Goal: Transaction & Acquisition: Purchase product/service

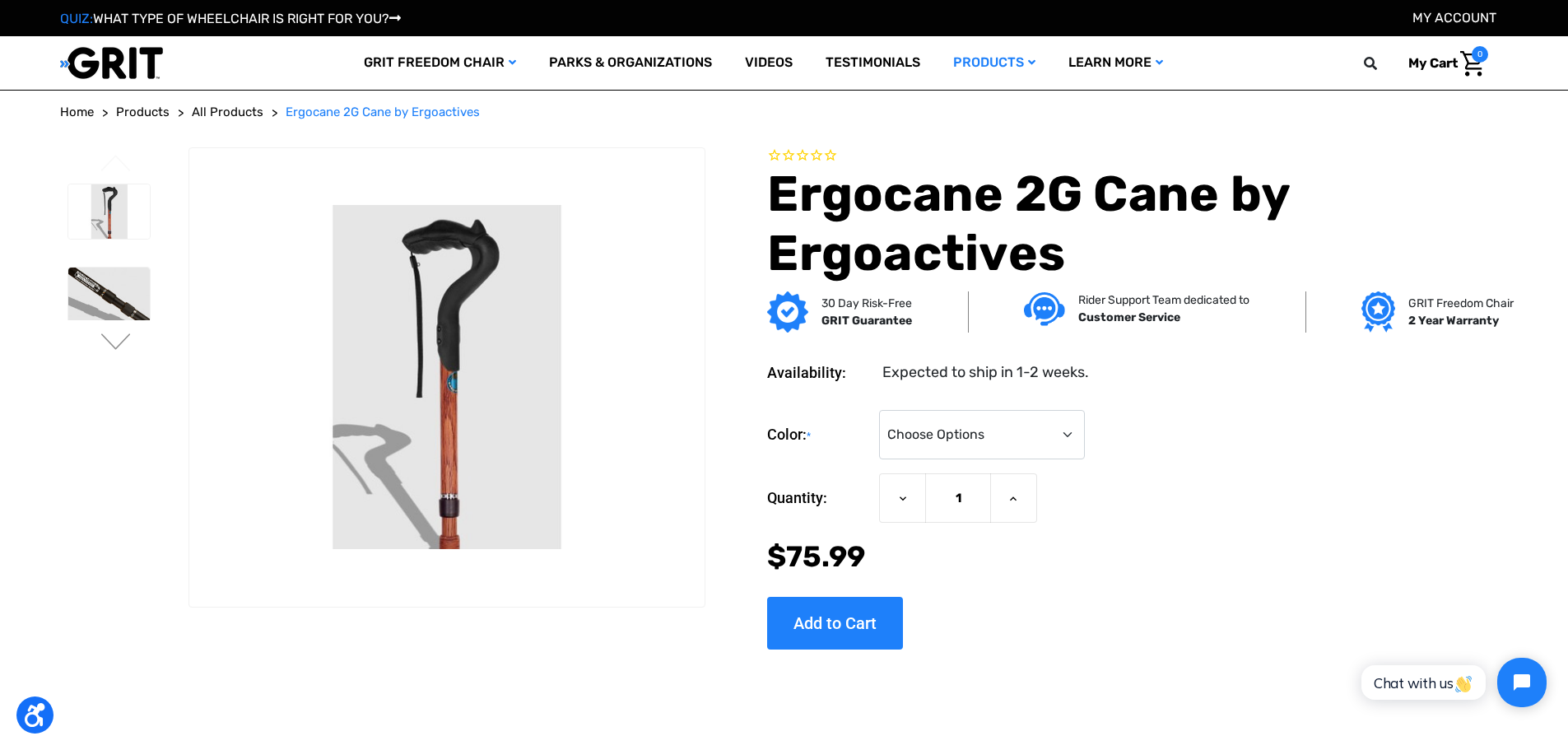
select select "574"
click at [880, 410] on select "Choose Options Black Wood Carbon Checkered" at bounding box center [982, 435] width 206 height 49
click at [828, 612] on input "Add to Cart" at bounding box center [835, 622] width 136 height 52
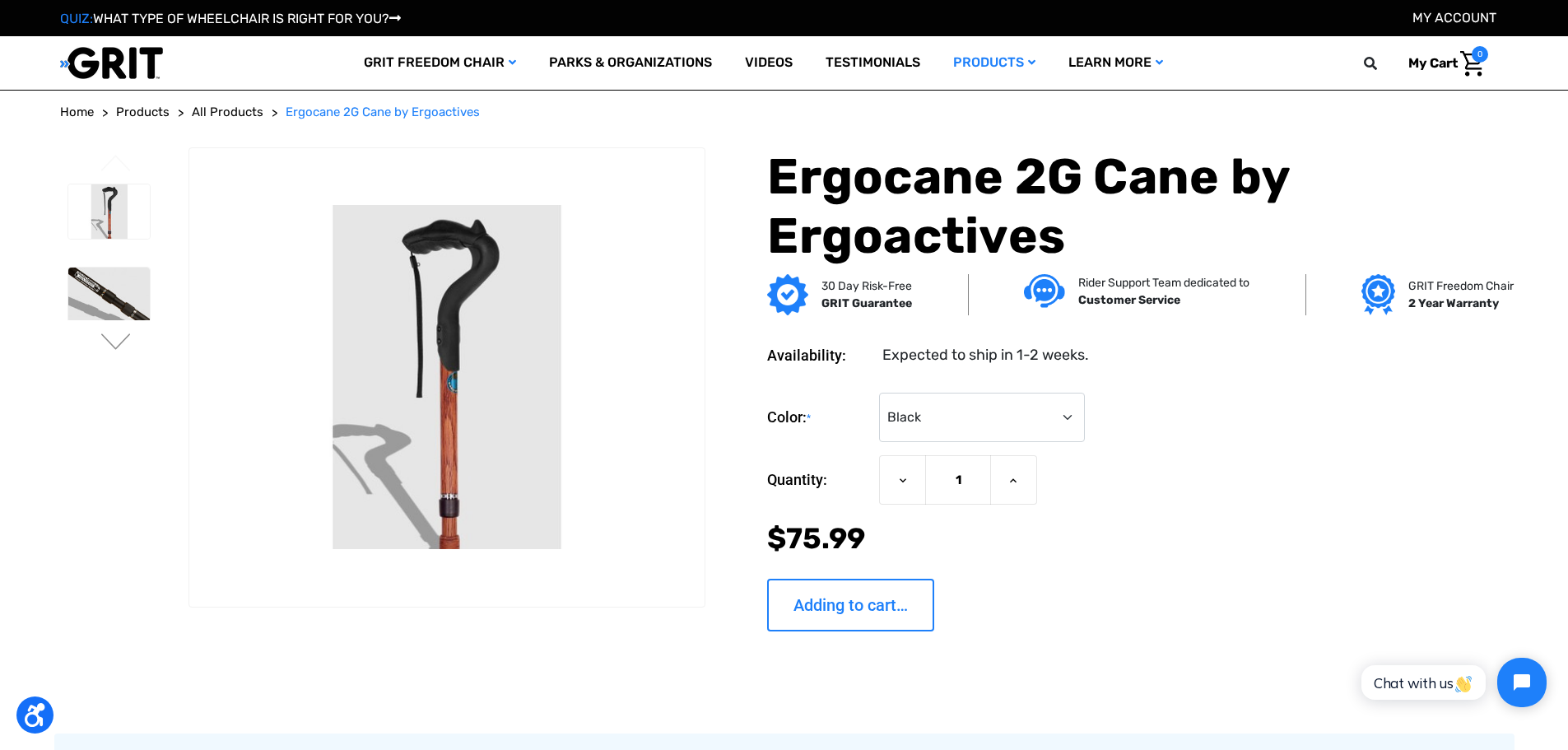
type input "Add to Cart"
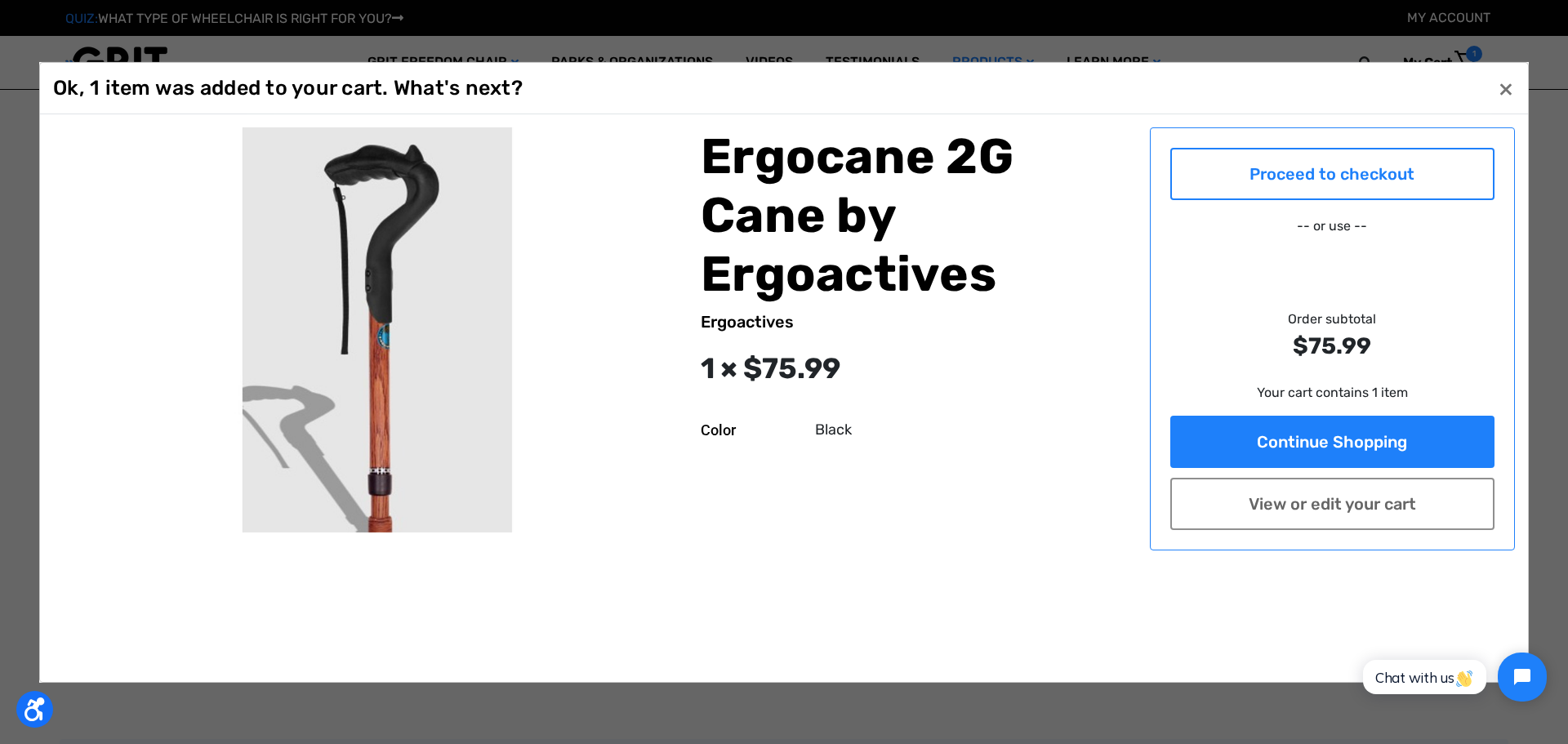
click at [1273, 176] on link "Proceed to checkout" at bounding box center [1332, 172] width 325 height 52
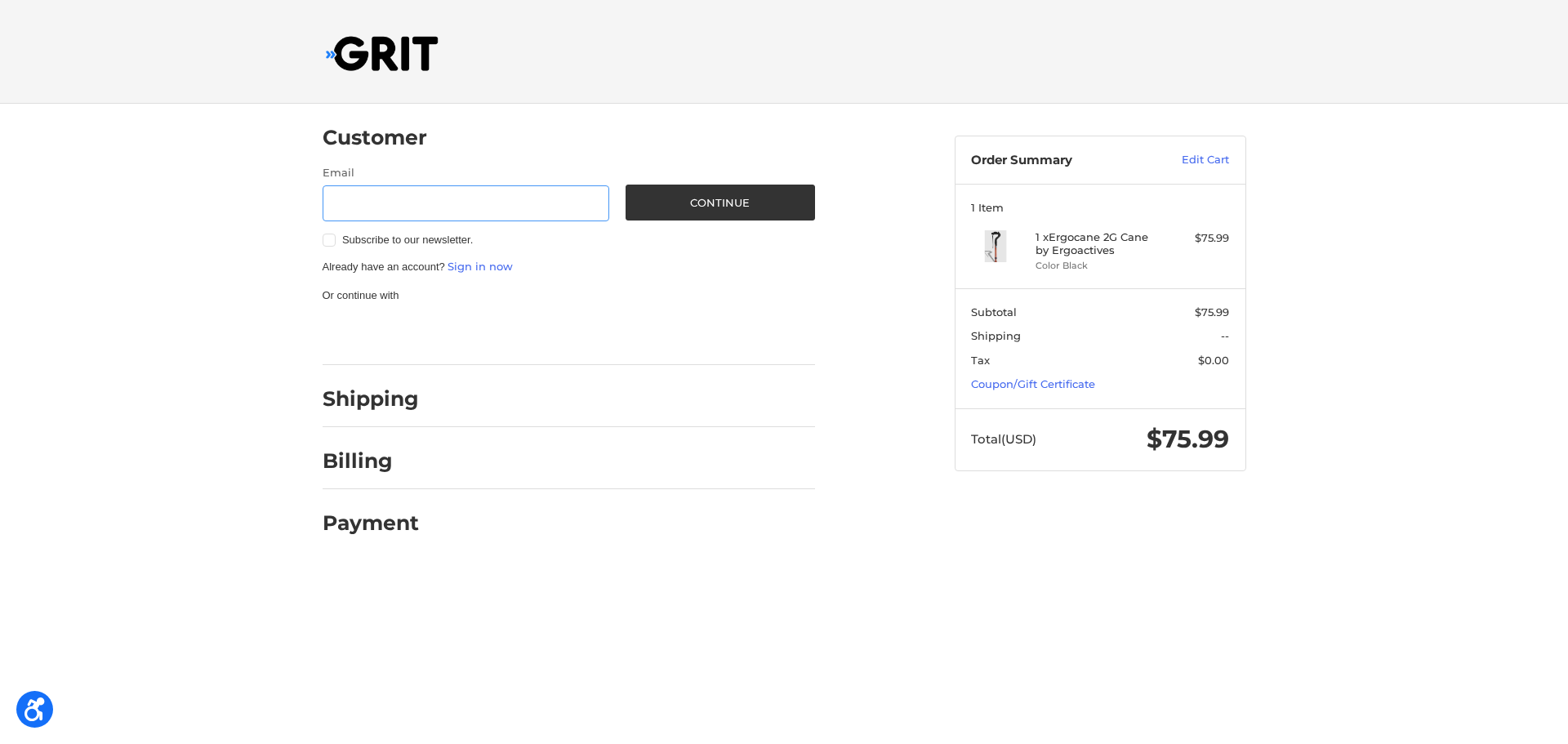
paste input "milumakeva91675@gmail.com"
type input "milumakeva91675@gmail.com"
click at [696, 195] on button "Continue" at bounding box center [720, 202] width 190 height 36
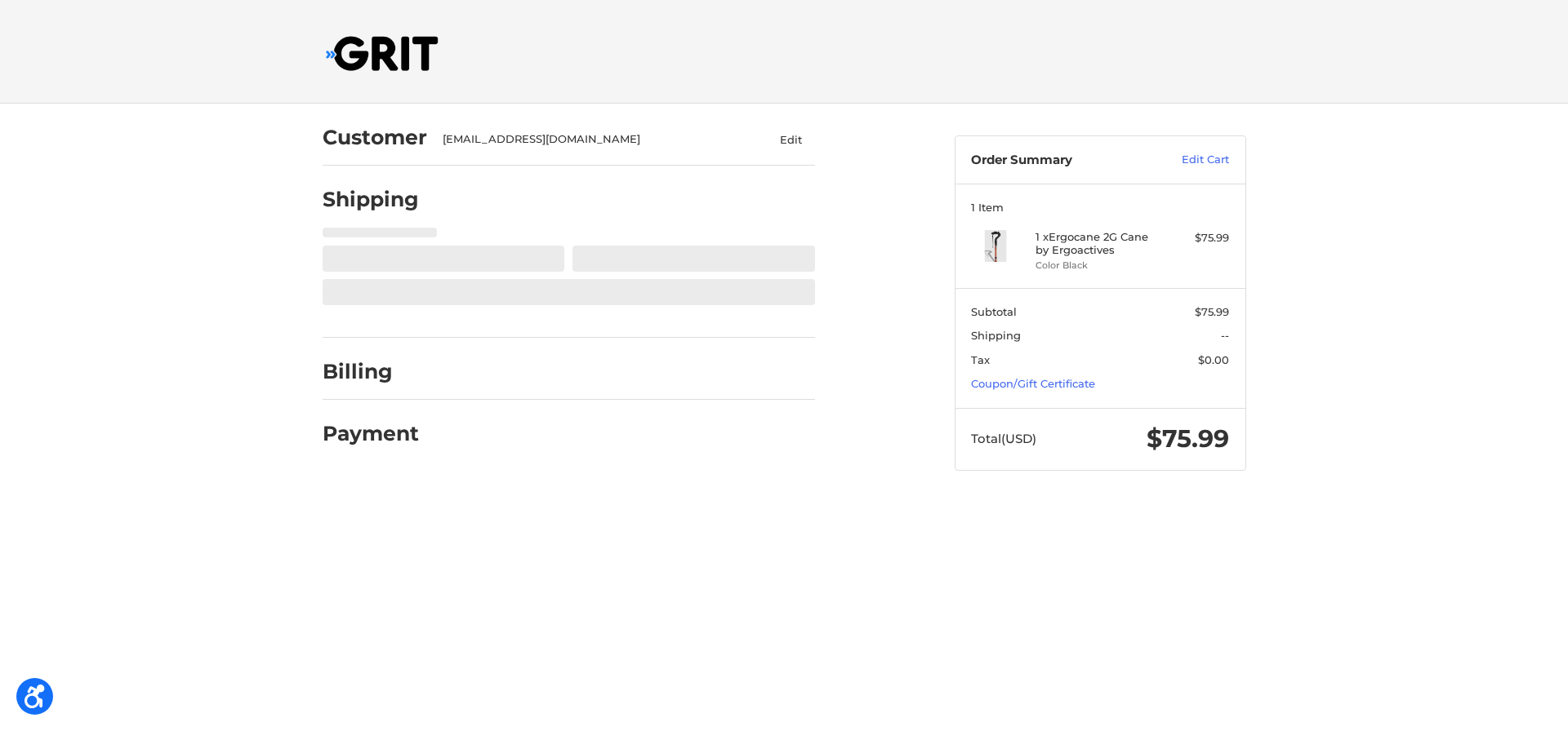
select select "US"
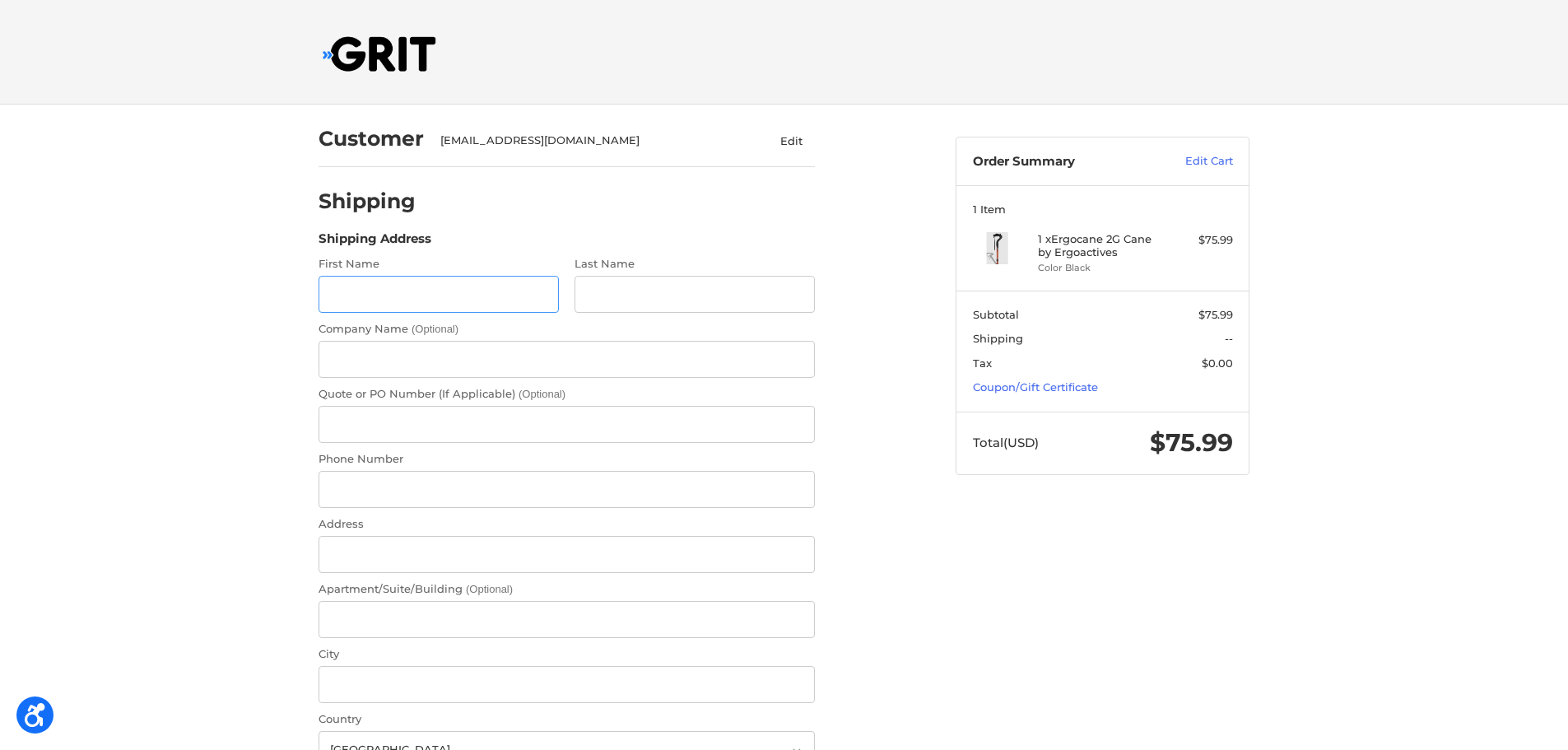
click at [408, 282] on input "First Name" at bounding box center [439, 295] width 240 height 37
paste input "Suzanne Potter"
click at [389, 303] on input "Suzanne Potter" at bounding box center [439, 295] width 240 height 37
type input "Suzanne"
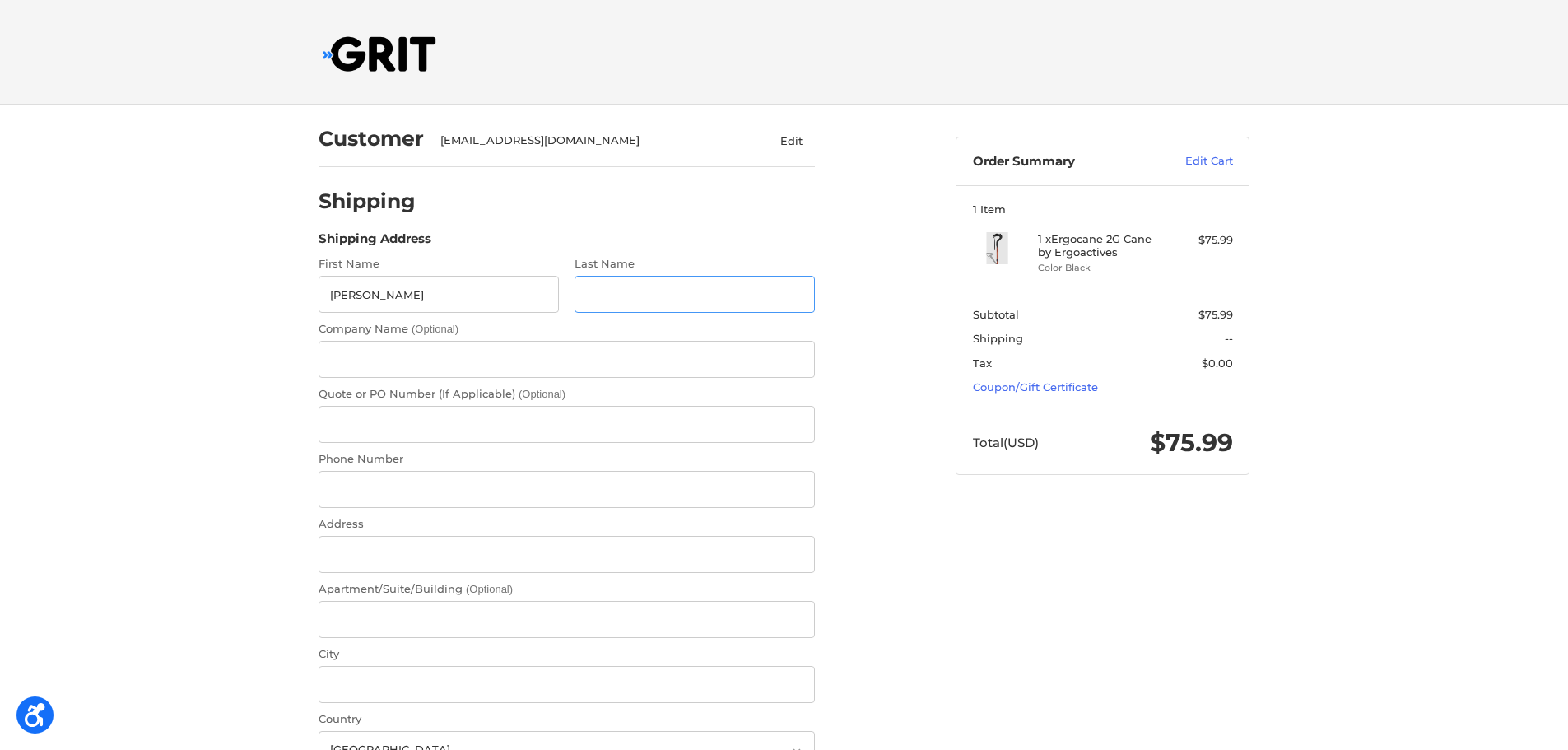
click at [647, 292] on input "Last Name" at bounding box center [695, 295] width 240 height 37
paste input "Potter"
type input "Potter"
click at [387, 487] on input "Phone Number" at bounding box center [567, 490] width 497 height 37
paste input "6466332300"
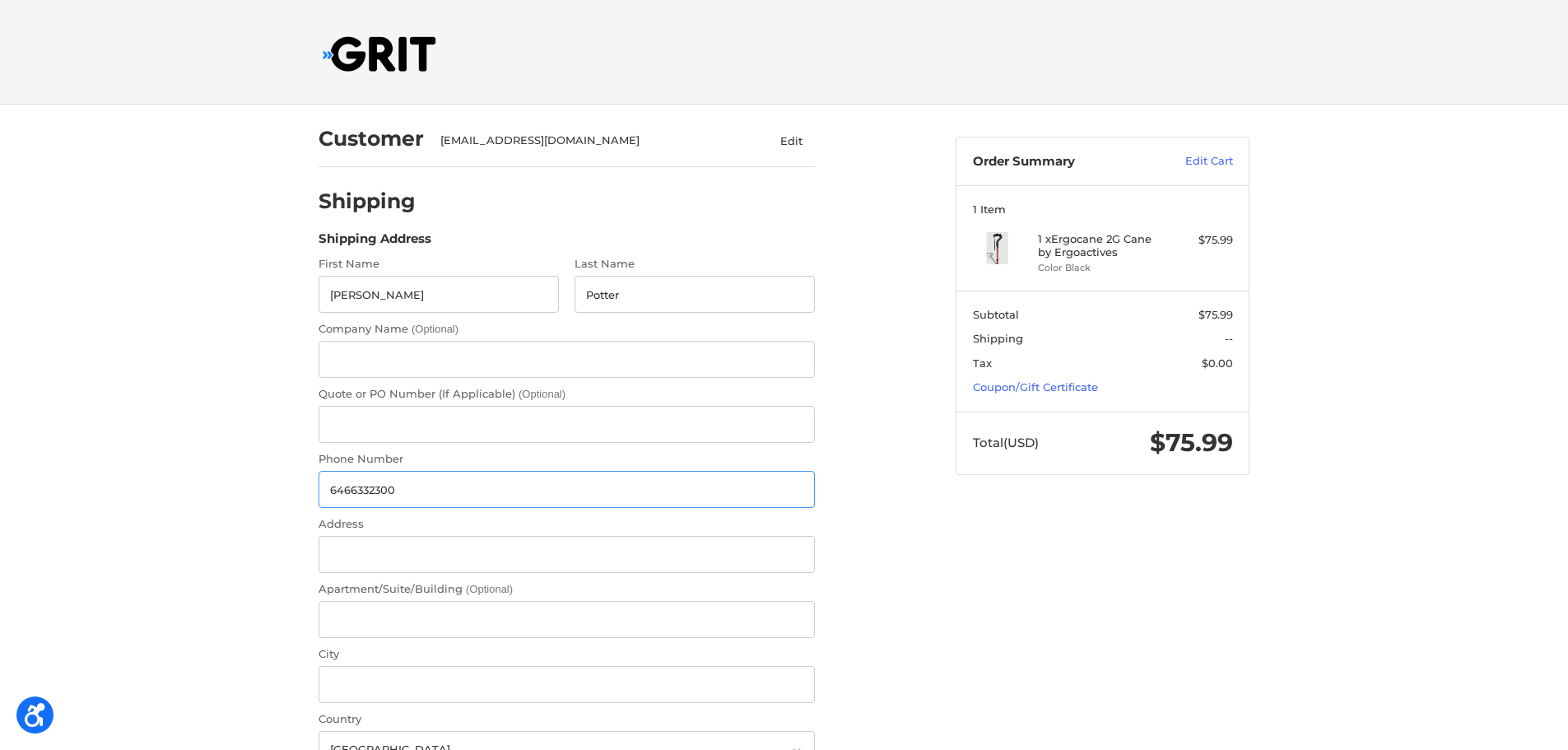
type input "6466332300"
click at [422, 554] on input "Address" at bounding box center [567, 555] width 497 height 37
paste input "82 E Branch St"
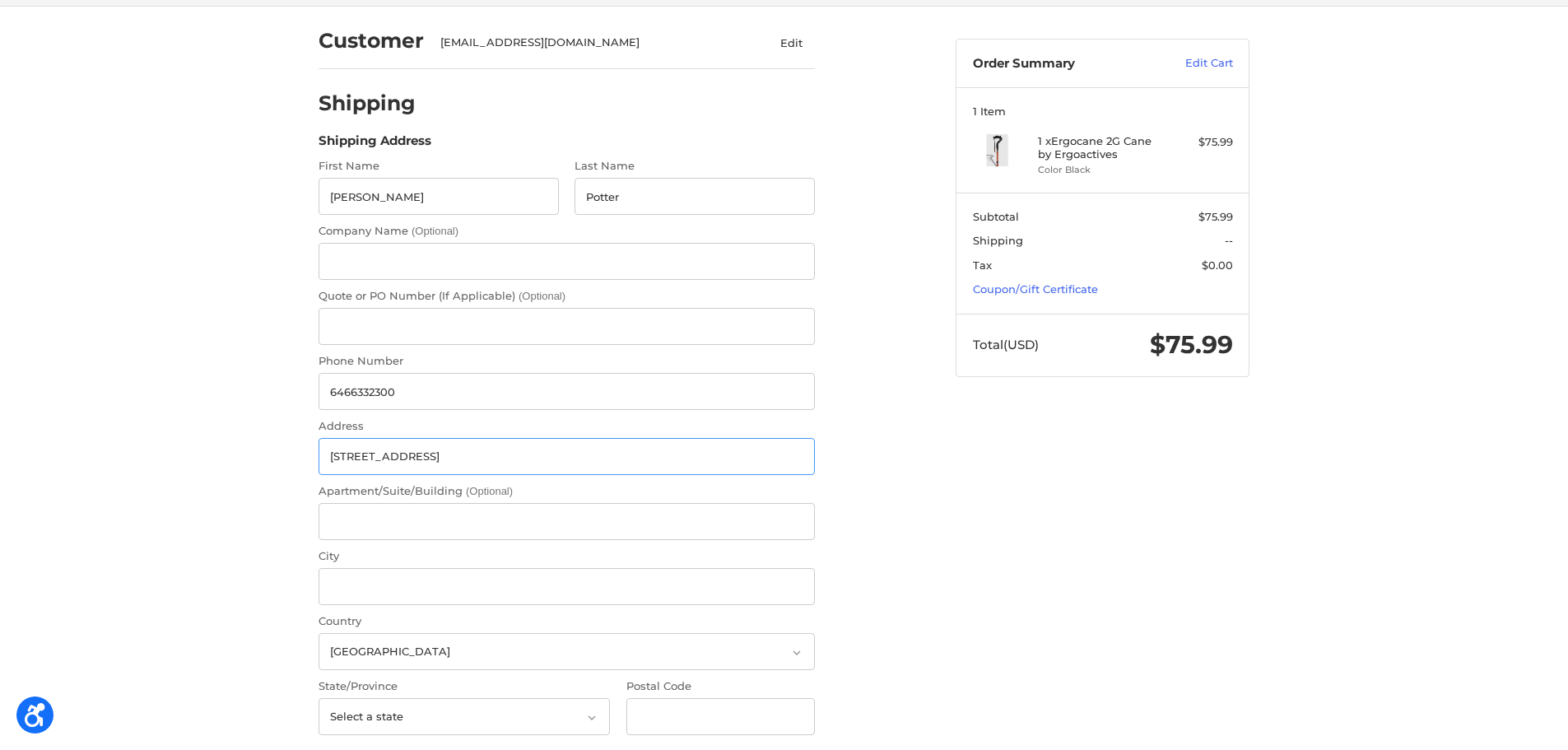
scroll to position [99, 0]
type input "82 E Branch St"
click at [375, 584] on input "City" at bounding box center [567, 585] width 497 height 37
paste input "Longview"
type input "Longview"
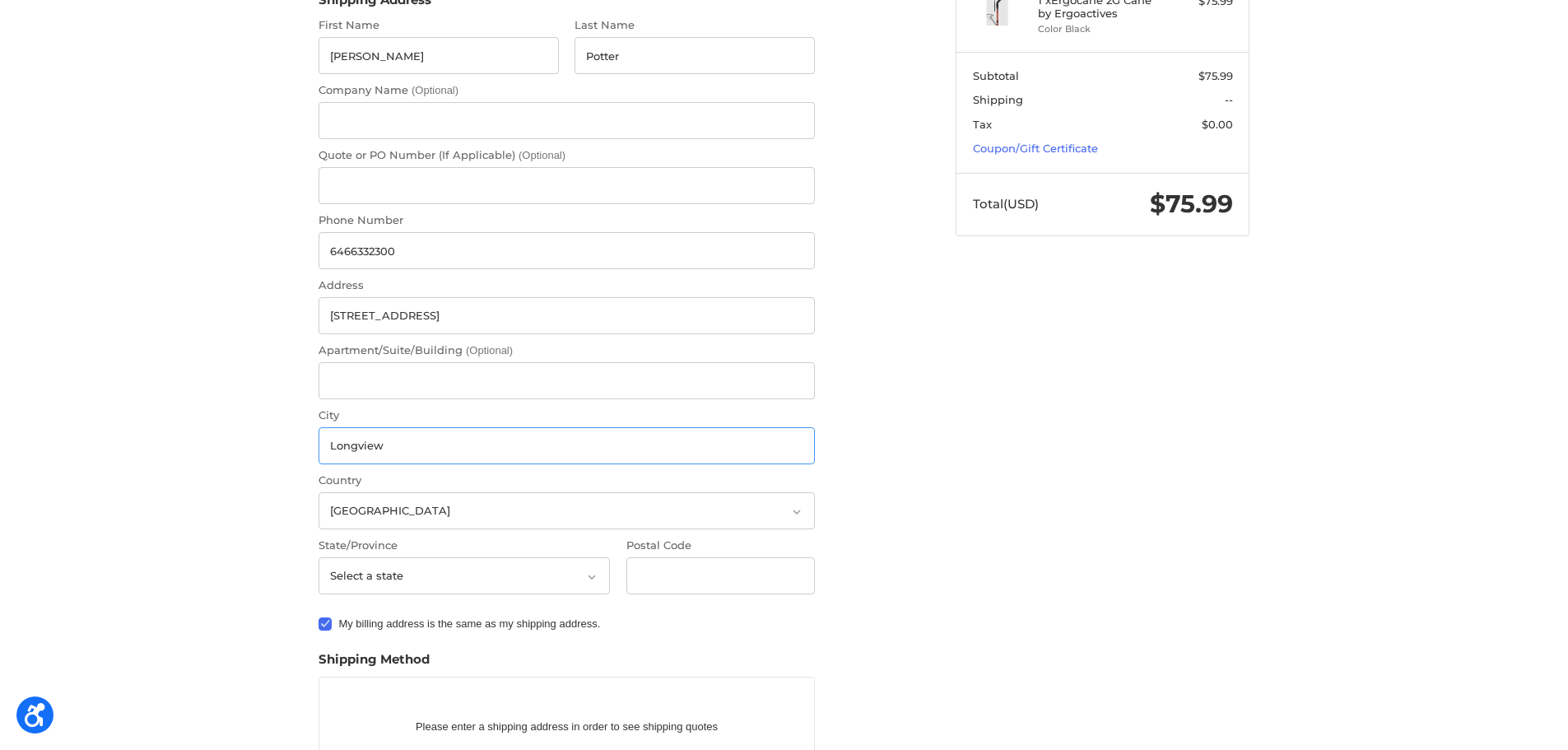
scroll to position [297, 0]
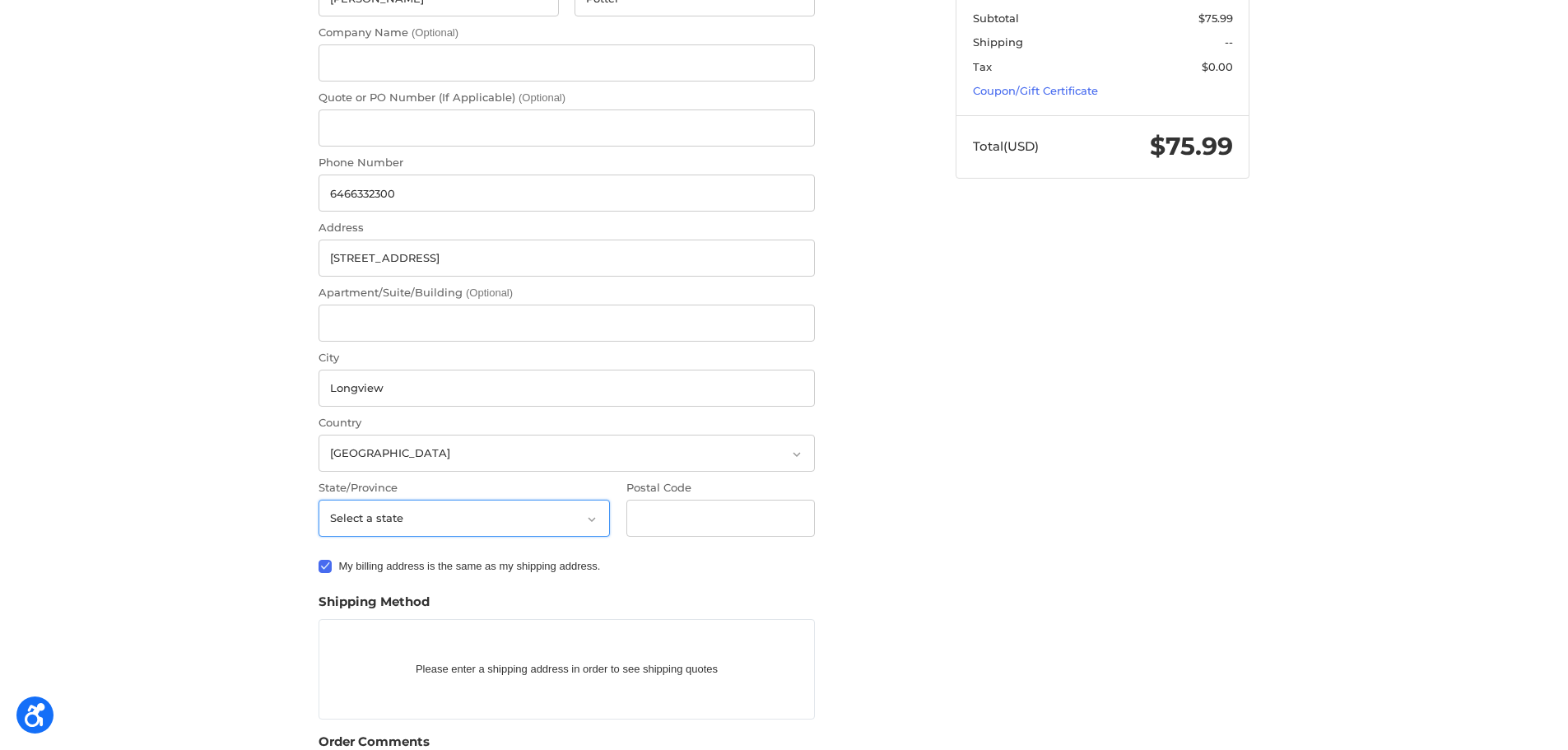
click at [508, 511] on select "Select a state Alabama Alaska American Samoa Arizona Arkansas Armed Forces Amer…" at bounding box center [464, 518] width 292 height 37
select select "TX"
click at [318, 500] on select "Select a state Alabama Alaska American Samoa Arizona Arkansas Armed Forces Amer…" at bounding box center [464, 518] width 292 height 37
click at [681, 507] on input "Postal Code" at bounding box center [721, 518] width 189 height 37
paste input "75604"
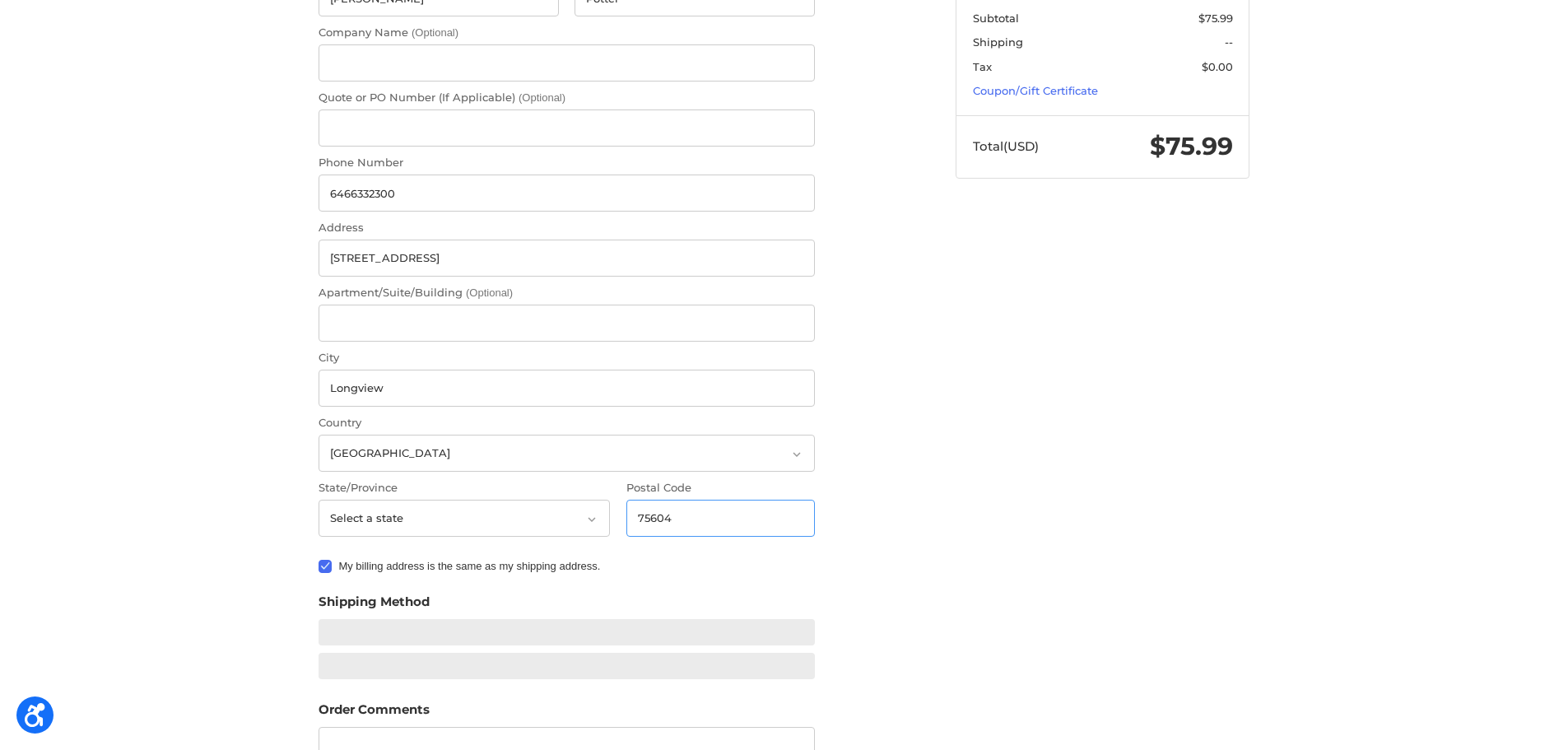
type input "75604"
click at [327, 565] on label "My billing address is the same as my shipping address." at bounding box center [567, 566] width 497 height 13
click at [319, 559] on input "My billing address is the same as my shipping address." at bounding box center [318, 558] width 1 height 1
checkbox input "false"
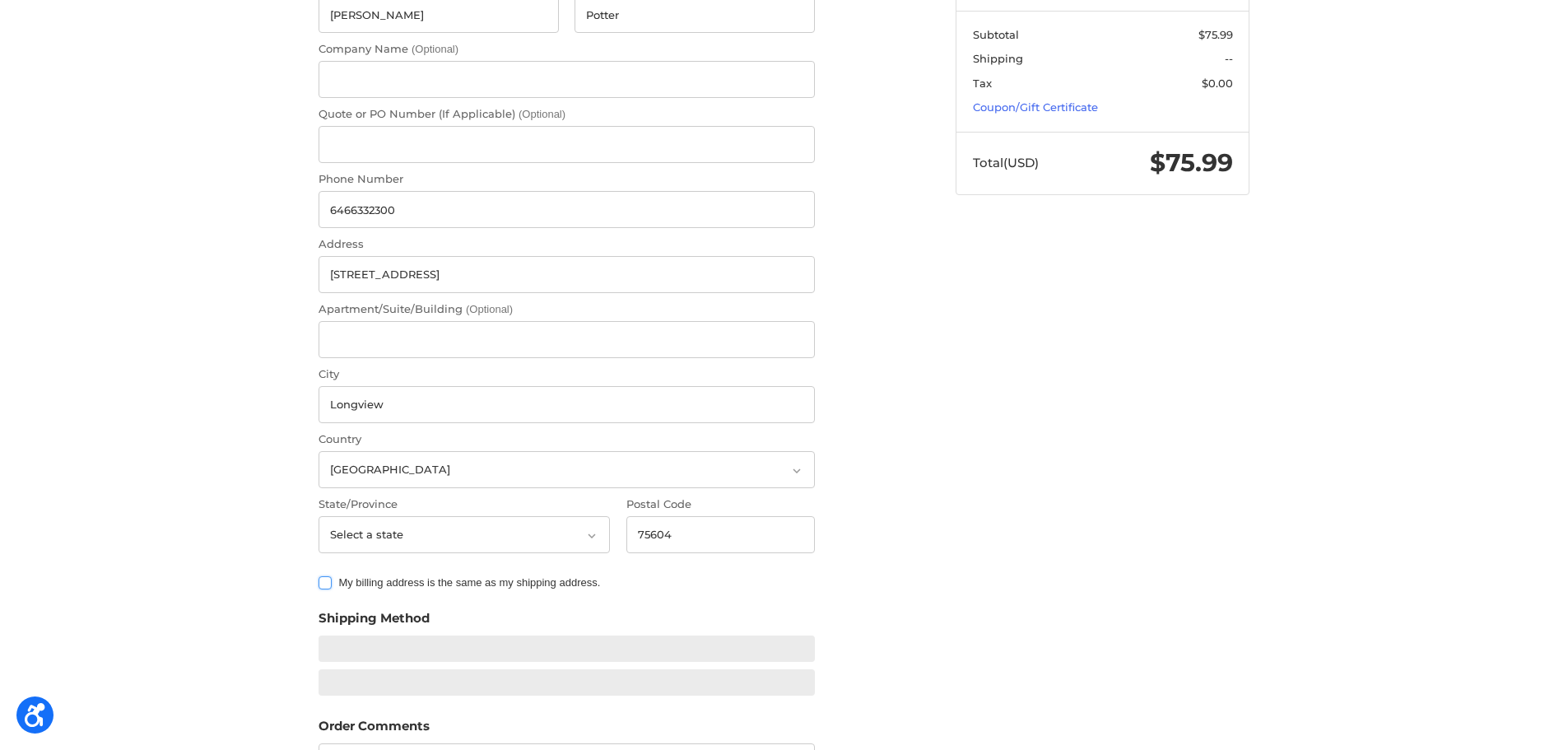
scroll to position [0, 0]
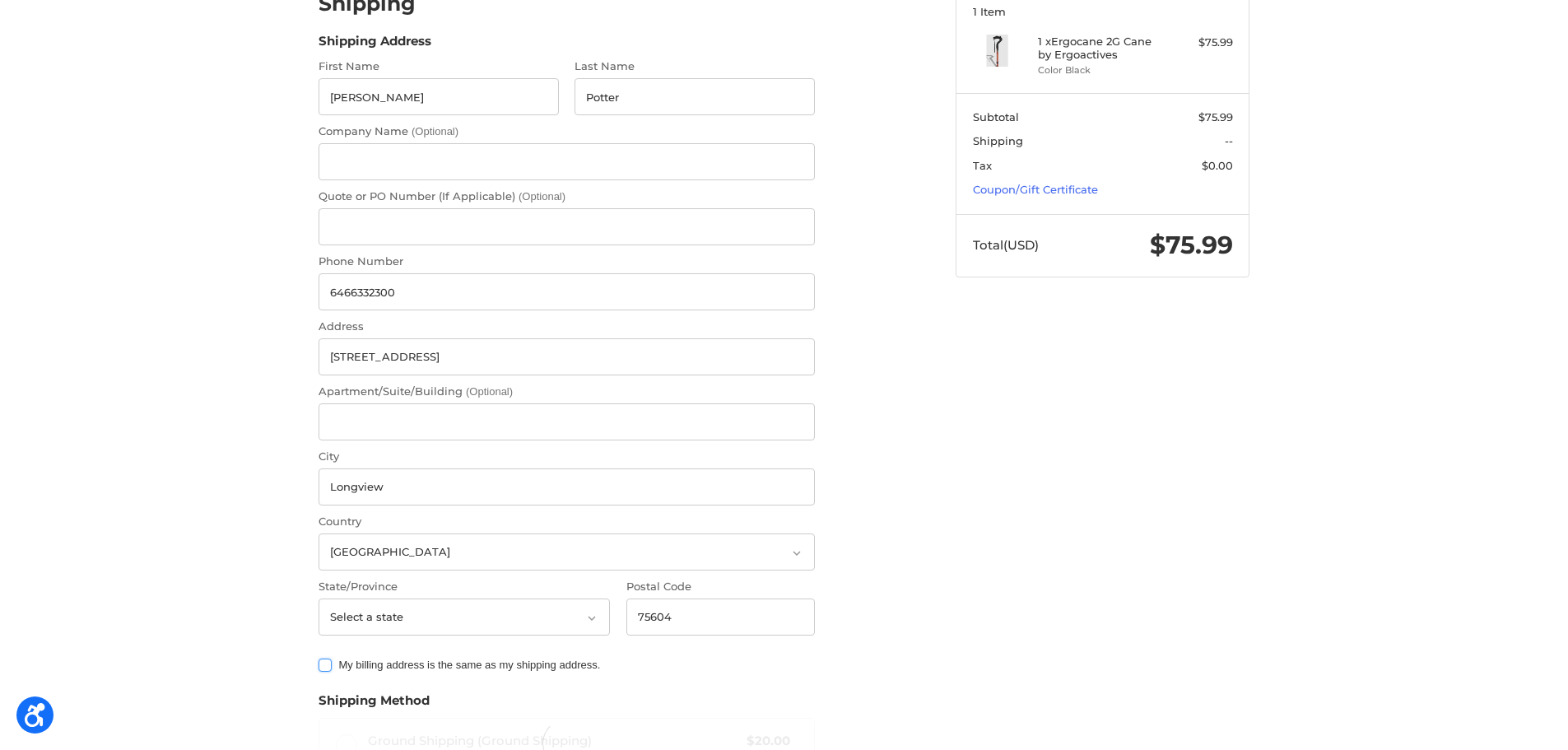
radio input "true"
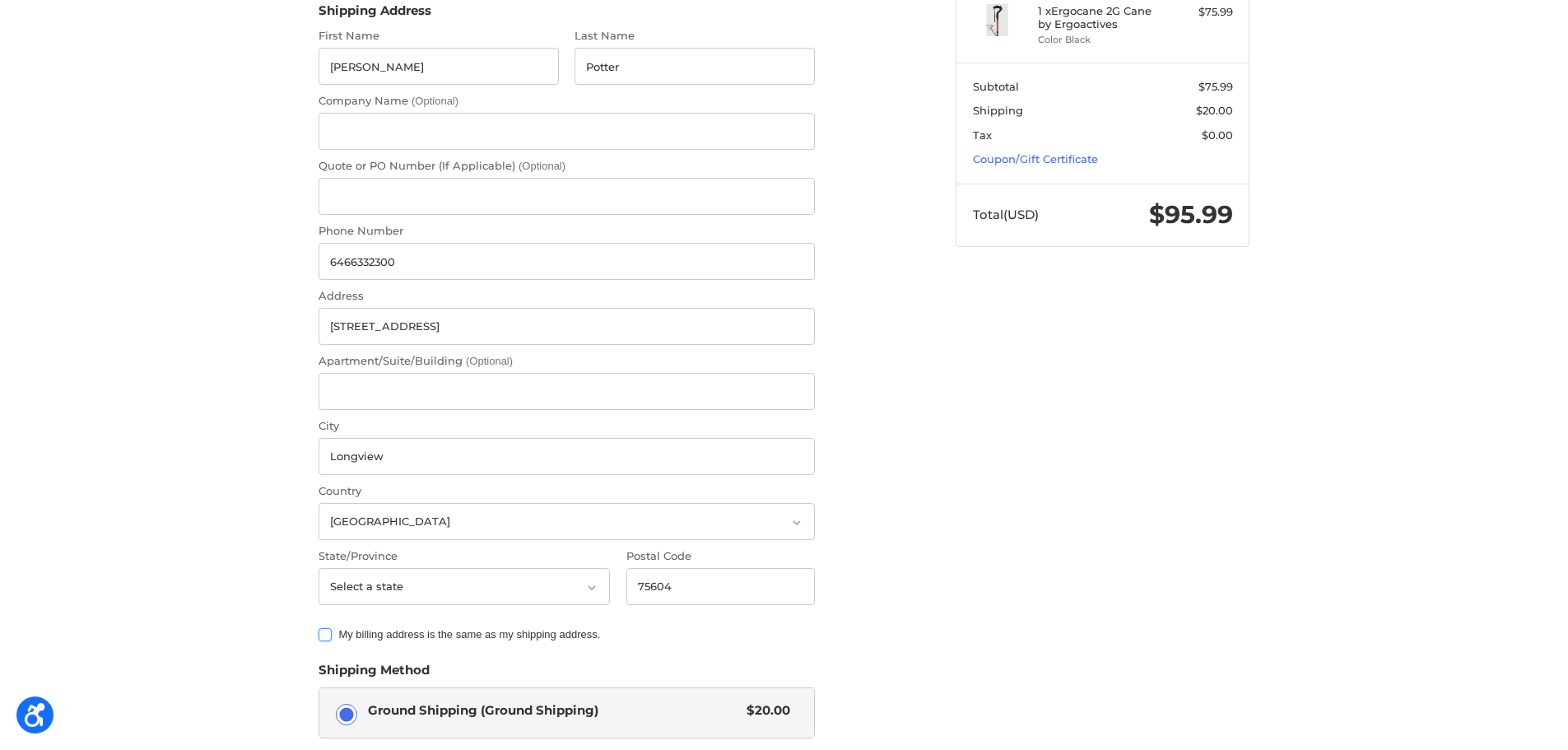
scroll to position [494, 0]
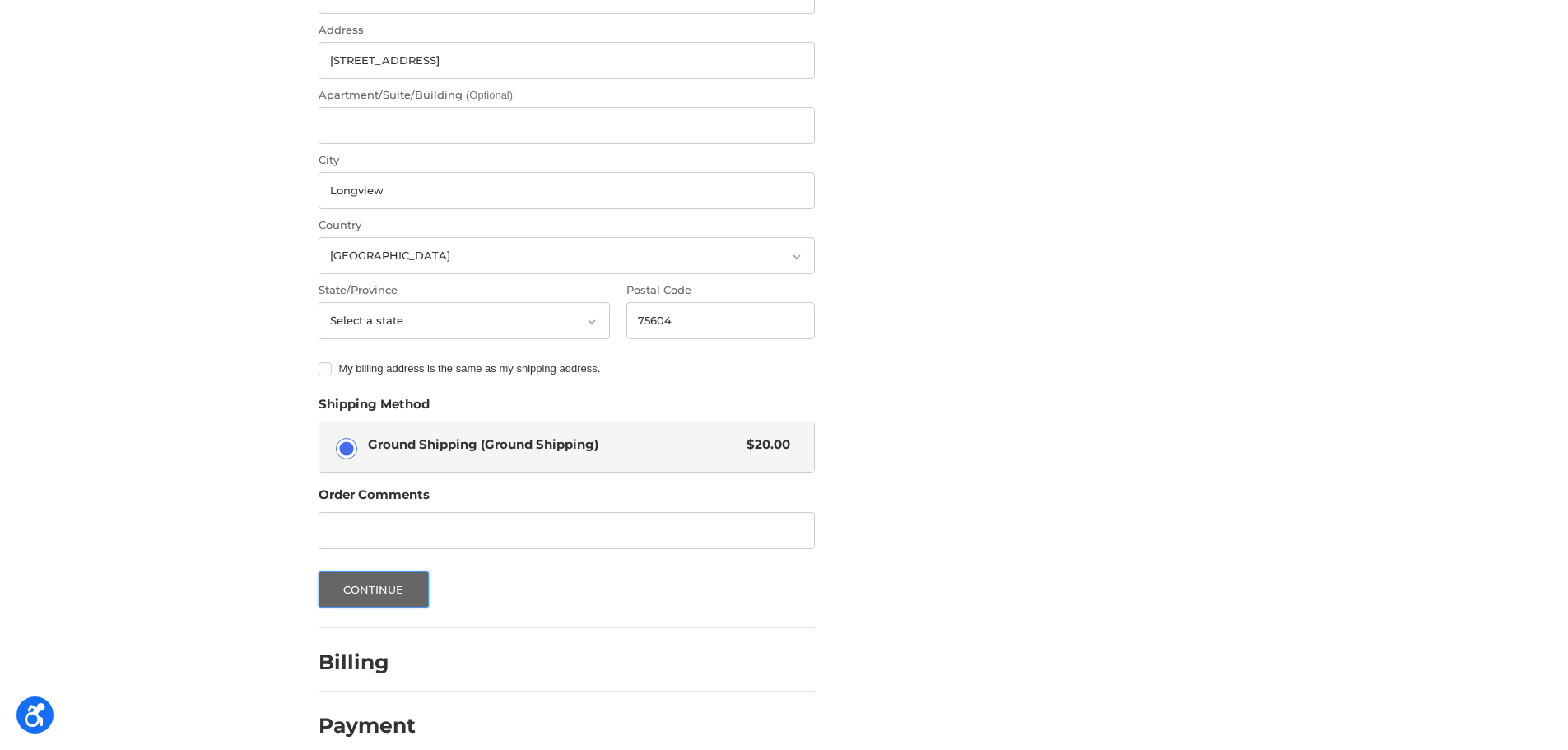
click at [348, 590] on button "Continue" at bounding box center [374, 589] width 110 height 36
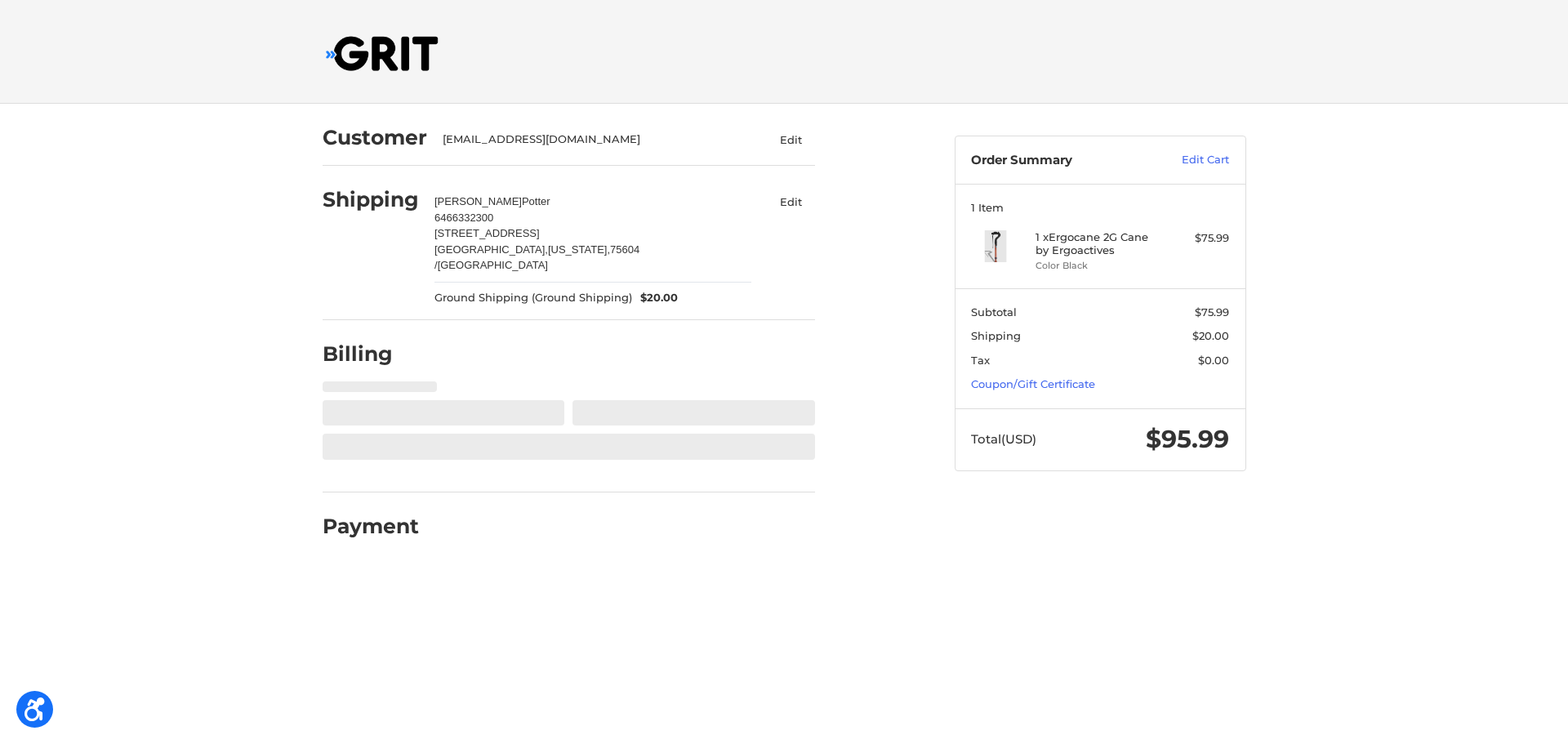
select select "US"
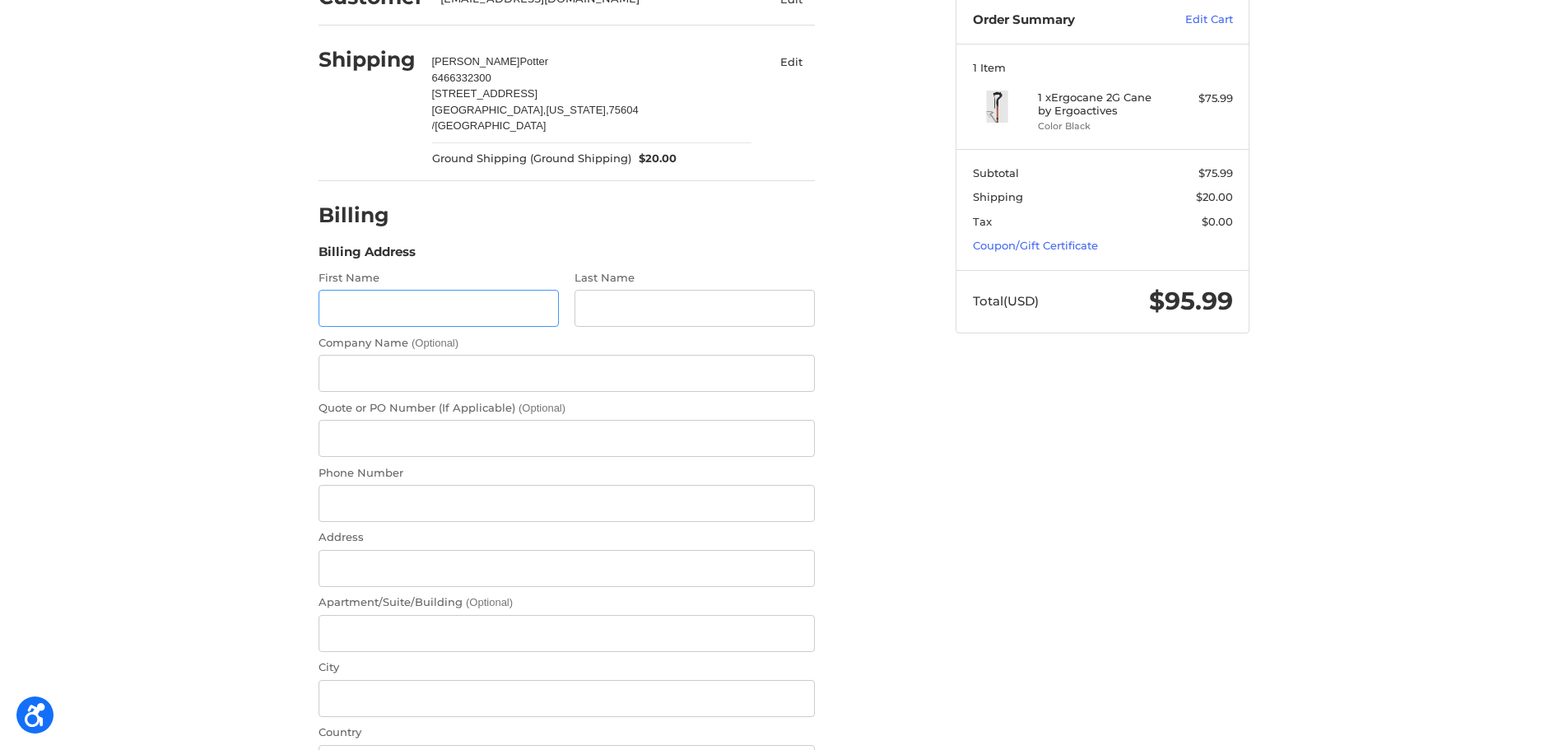
scroll to position [157, 0]
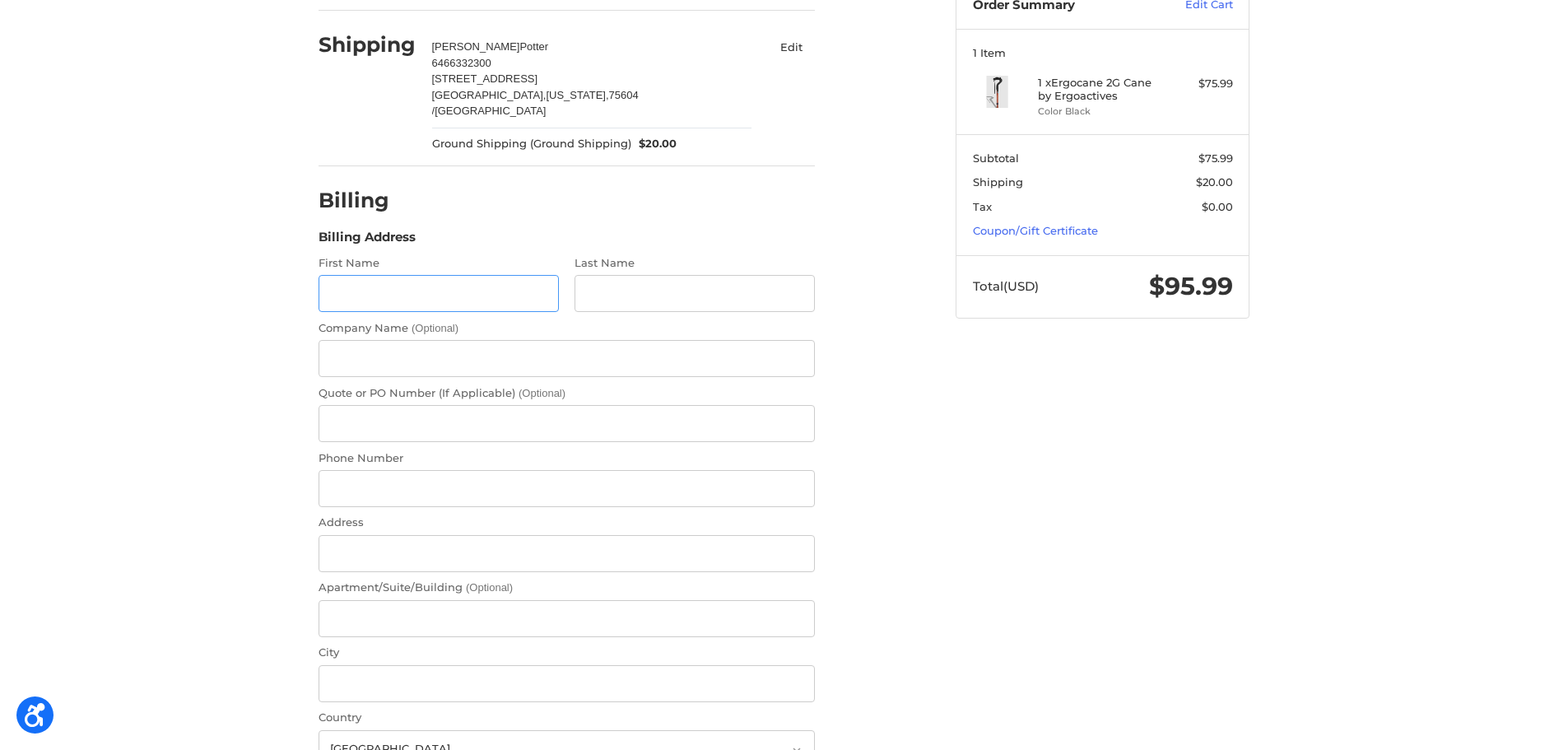
click at [449, 291] on input "First Name" at bounding box center [439, 294] width 240 height 37
type input "Suzanne"
type input "Potter"
type input "16981 Hidden Valley Rd"
type input "Perris"
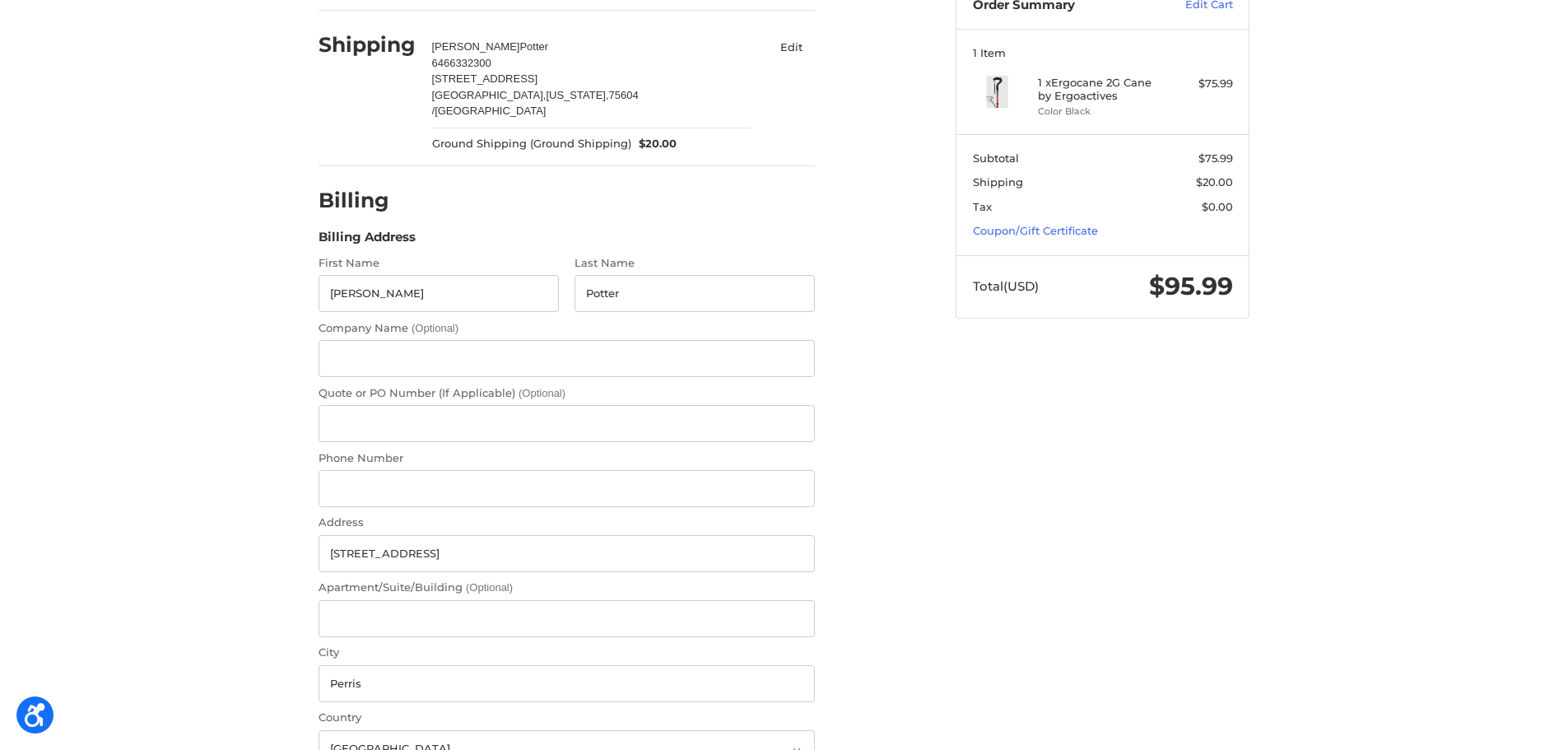
select select "CA"
type input "92570"
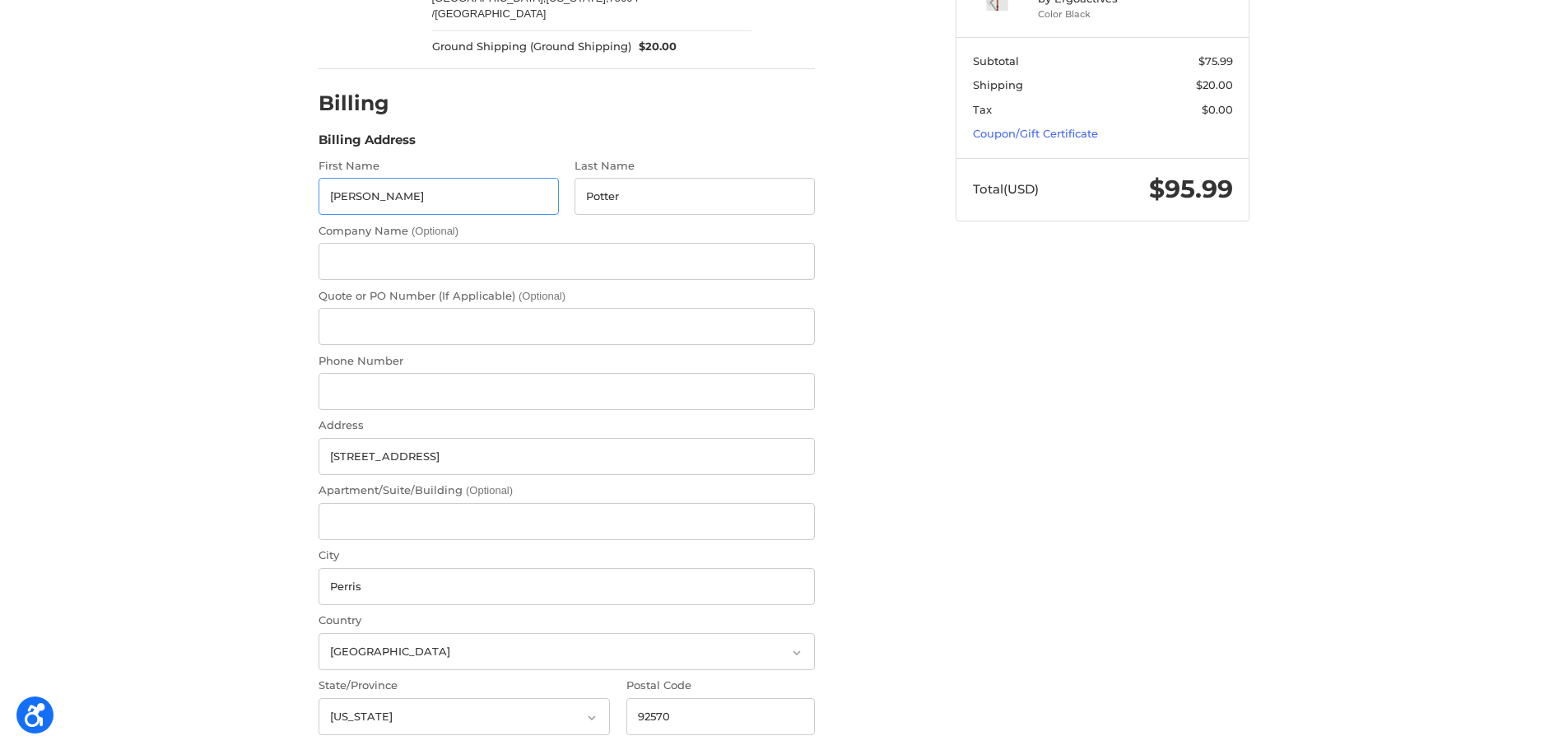
scroll to position [255, 0]
click at [398, 377] on input "Phone Number" at bounding box center [567, 390] width 497 height 37
paste input "6466332300"
type input "6466332300"
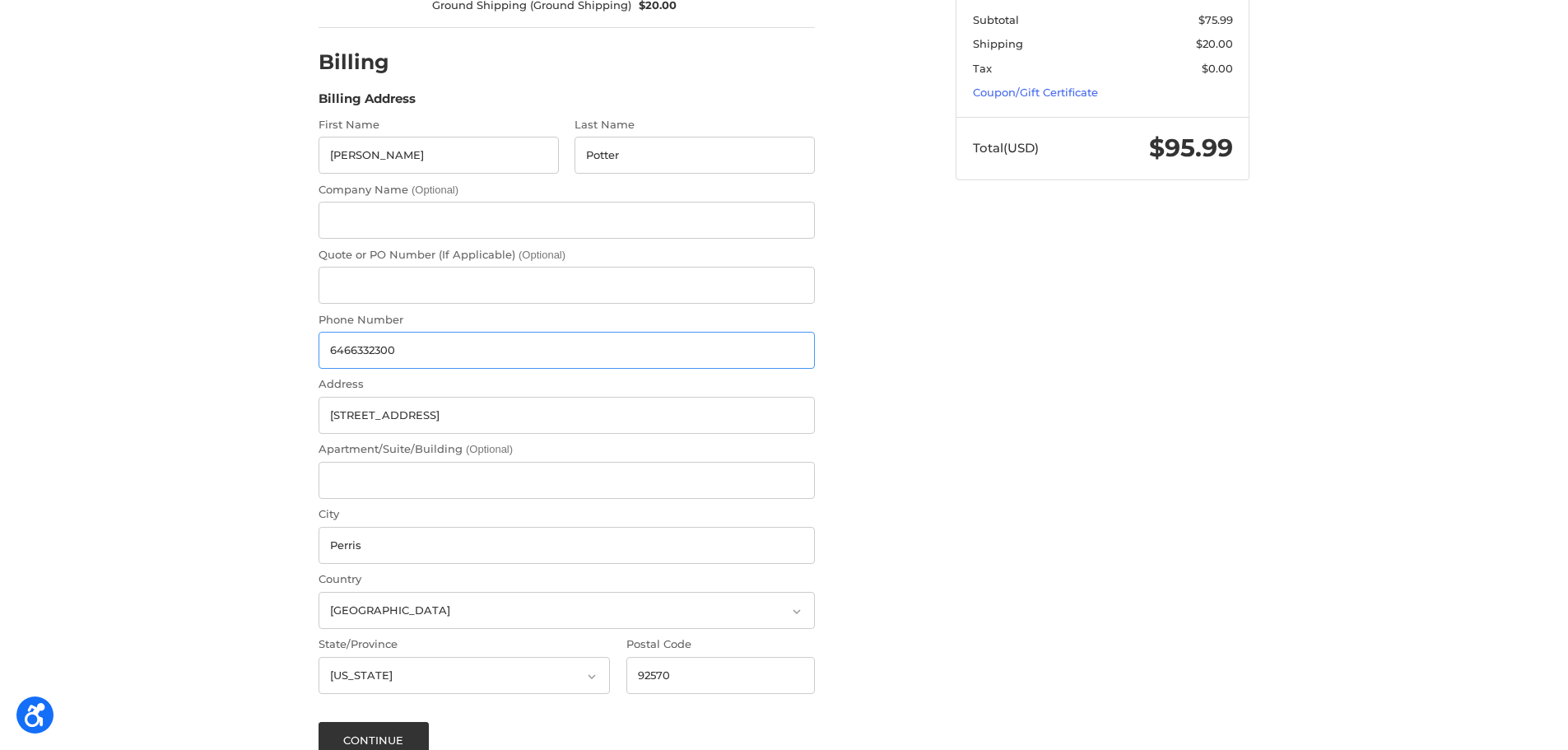
scroll to position [385, 0]
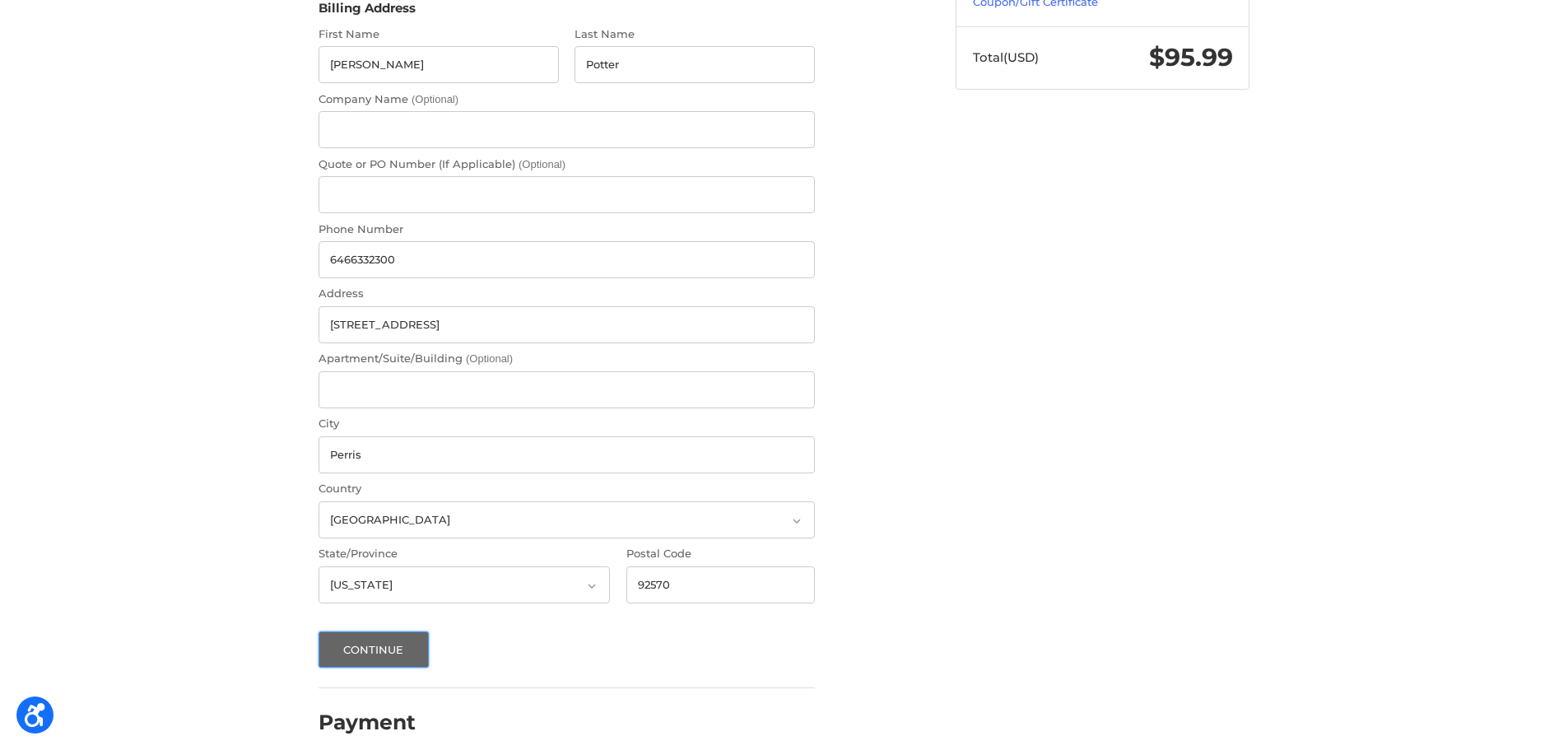
click at [374, 632] on button "Continue" at bounding box center [374, 649] width 110 height 36
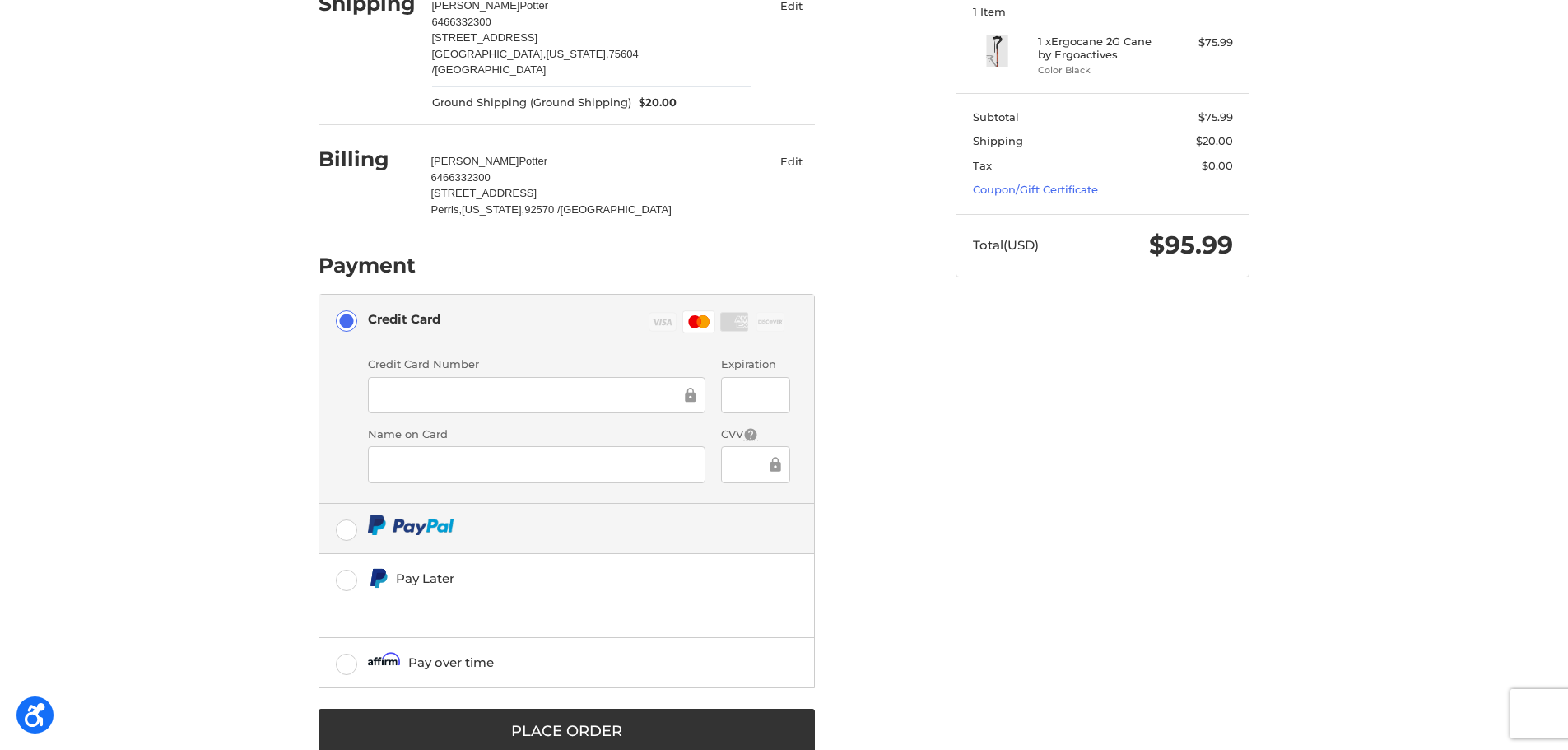
scroll to position [222, 0]
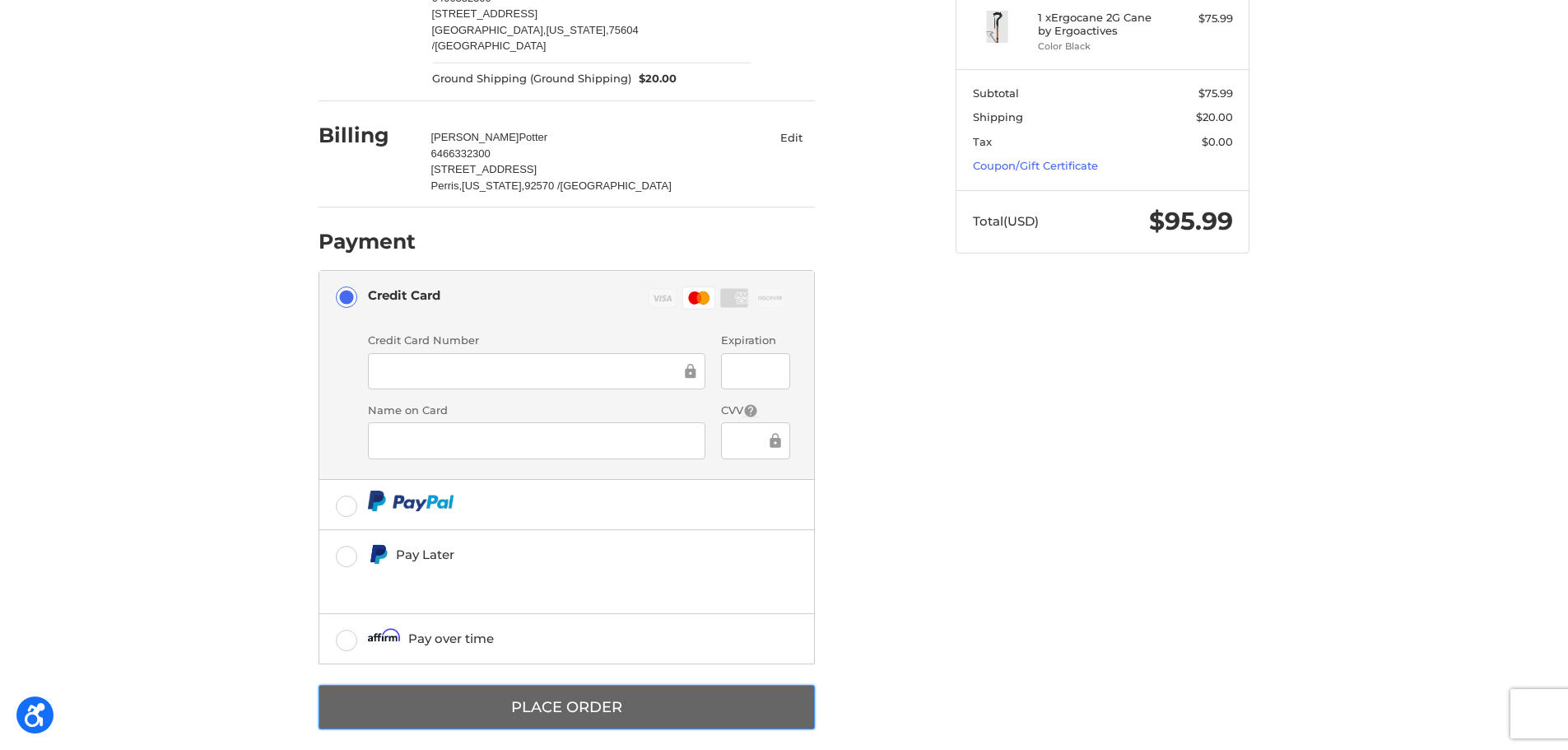
click at [594, 686] on button "Place Order" at bounding box center [567, 708] width 497 height 45
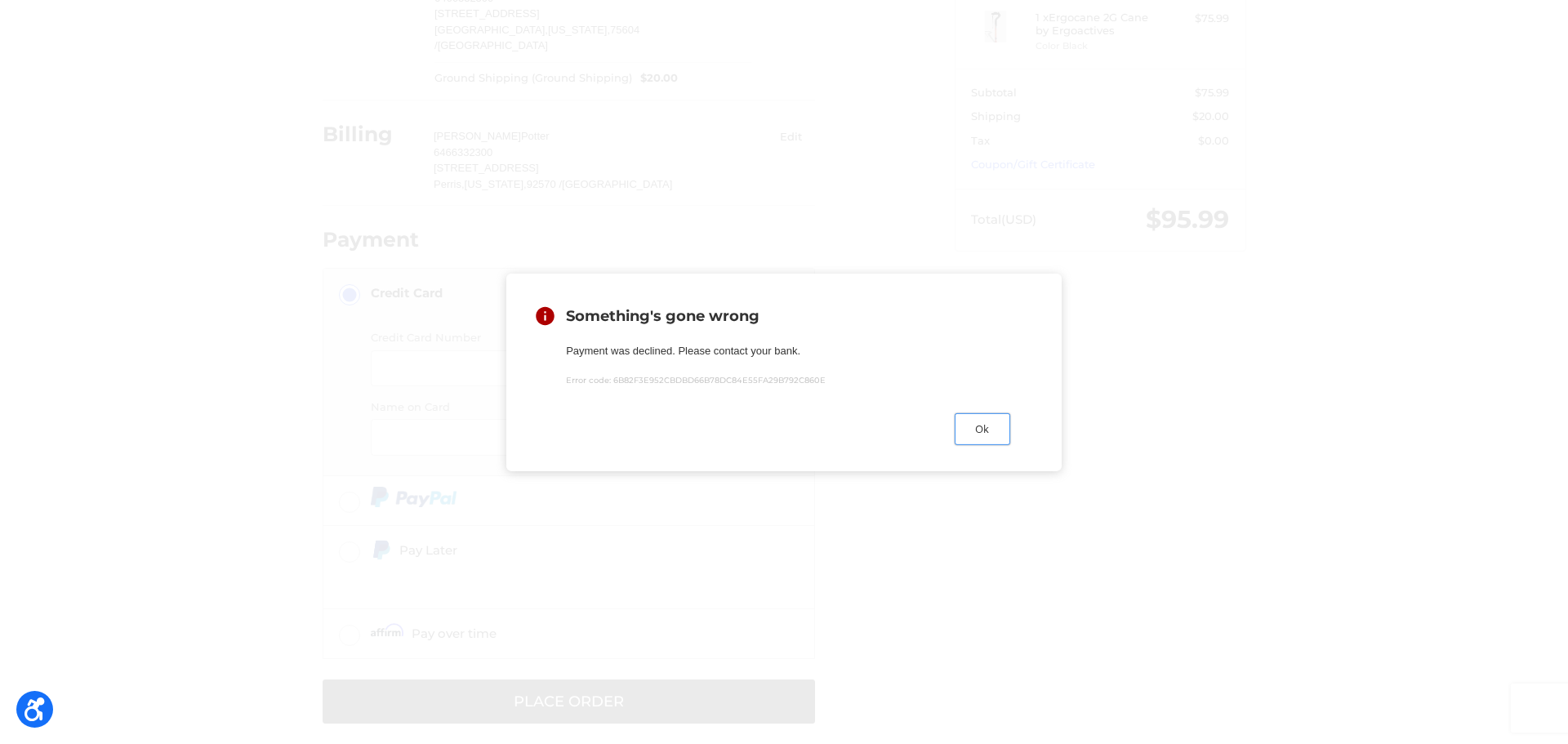
click at [994, 443] on button "Ok" at bounding box center [981, 429] width 56 height 32
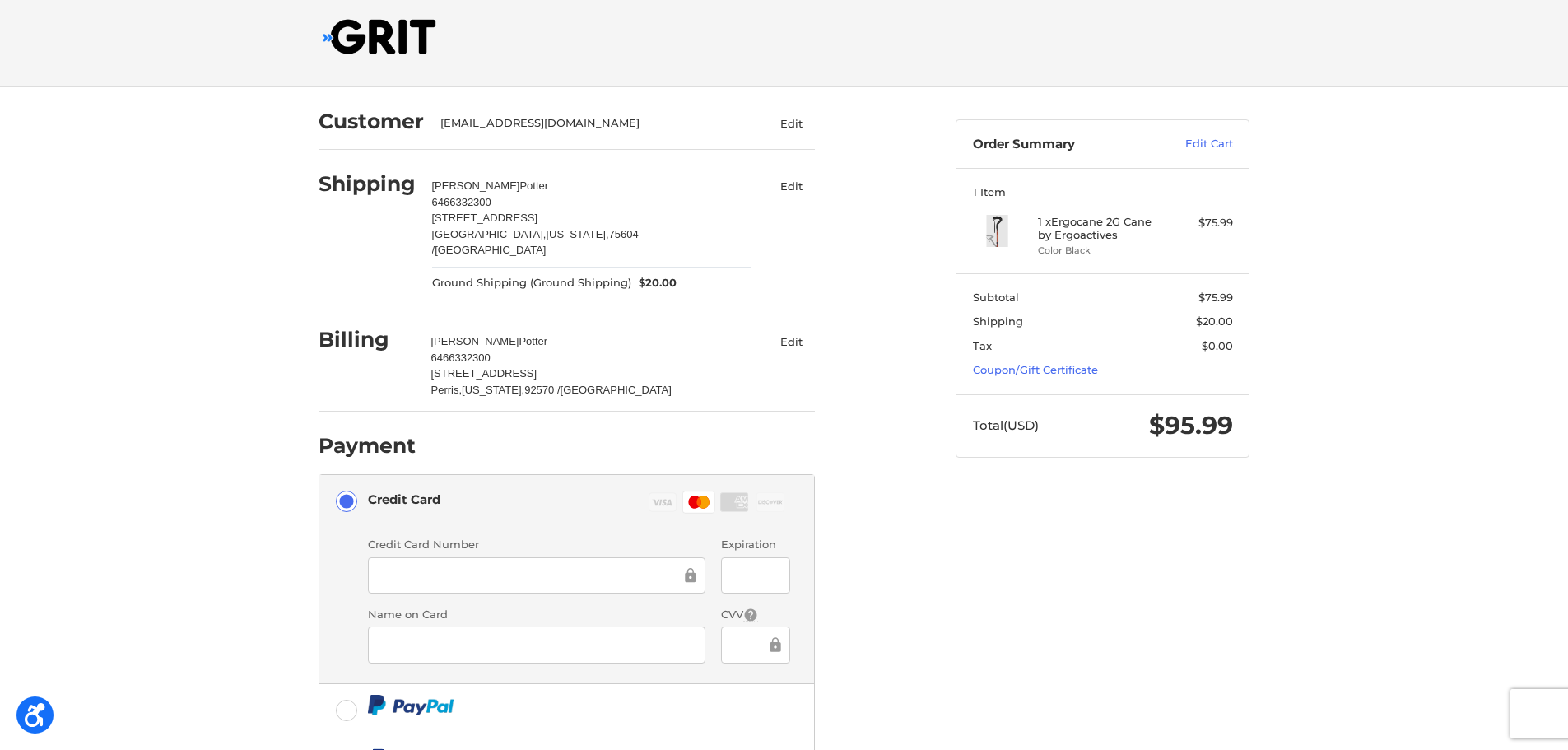
scroll to position [0, 0]
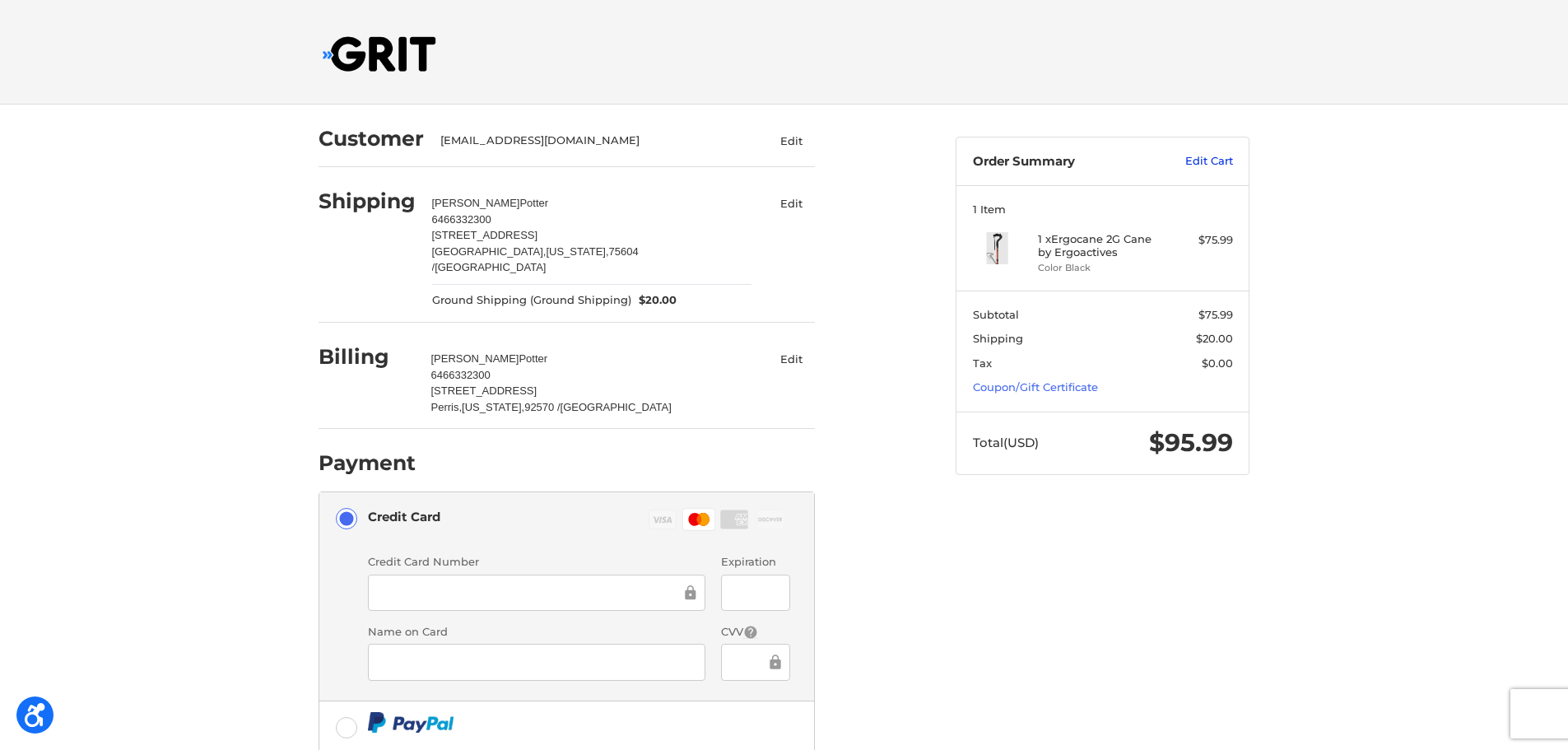
click at [1199, 168] on link "Edit Cart" at bounding box center [1192, 161] width 83 height 17
